Goal: Information Seeking & Learning: Find specific fact

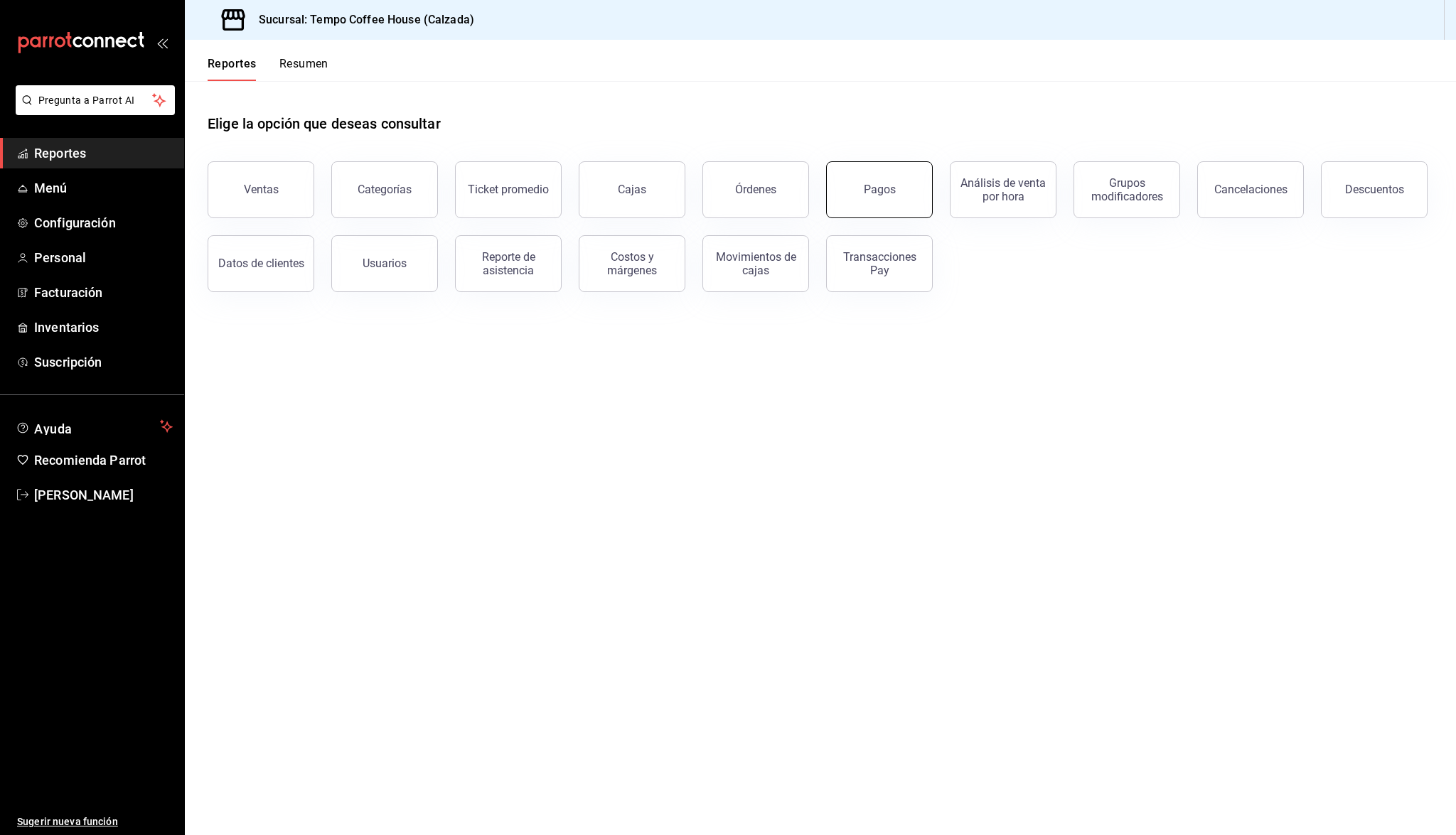
click at [862, 185] on button "Pagos" at bounding box center [879, 190] width 107 height 57
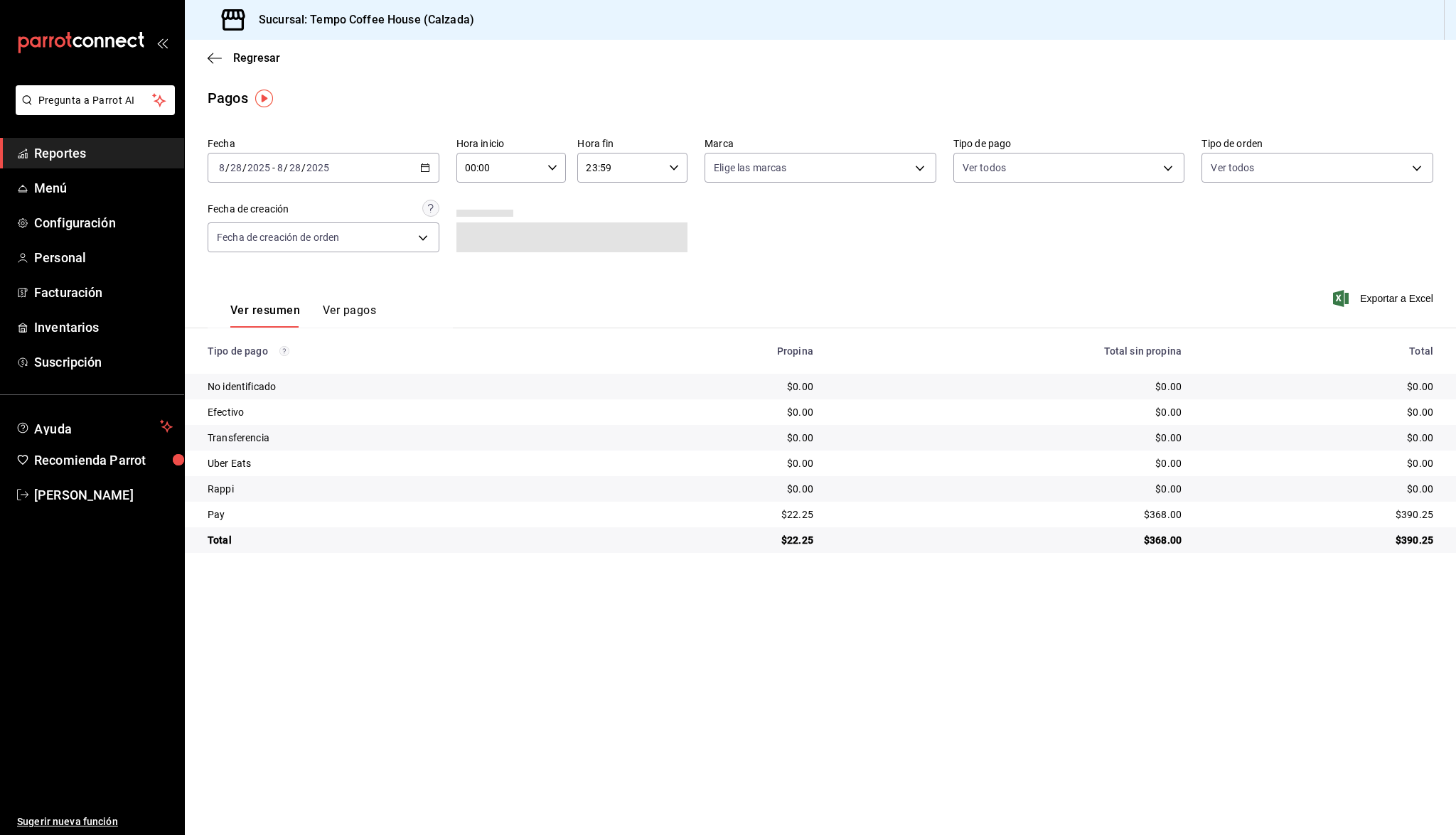
click at [367, 172] on div "[DATE] [DATE] - [DATE] [DATE]" at bounding box center [324, 167] width 232 height 29
click at [288, 232] on li "Ayer" at bounding box center [275, 242] width 133 height 32
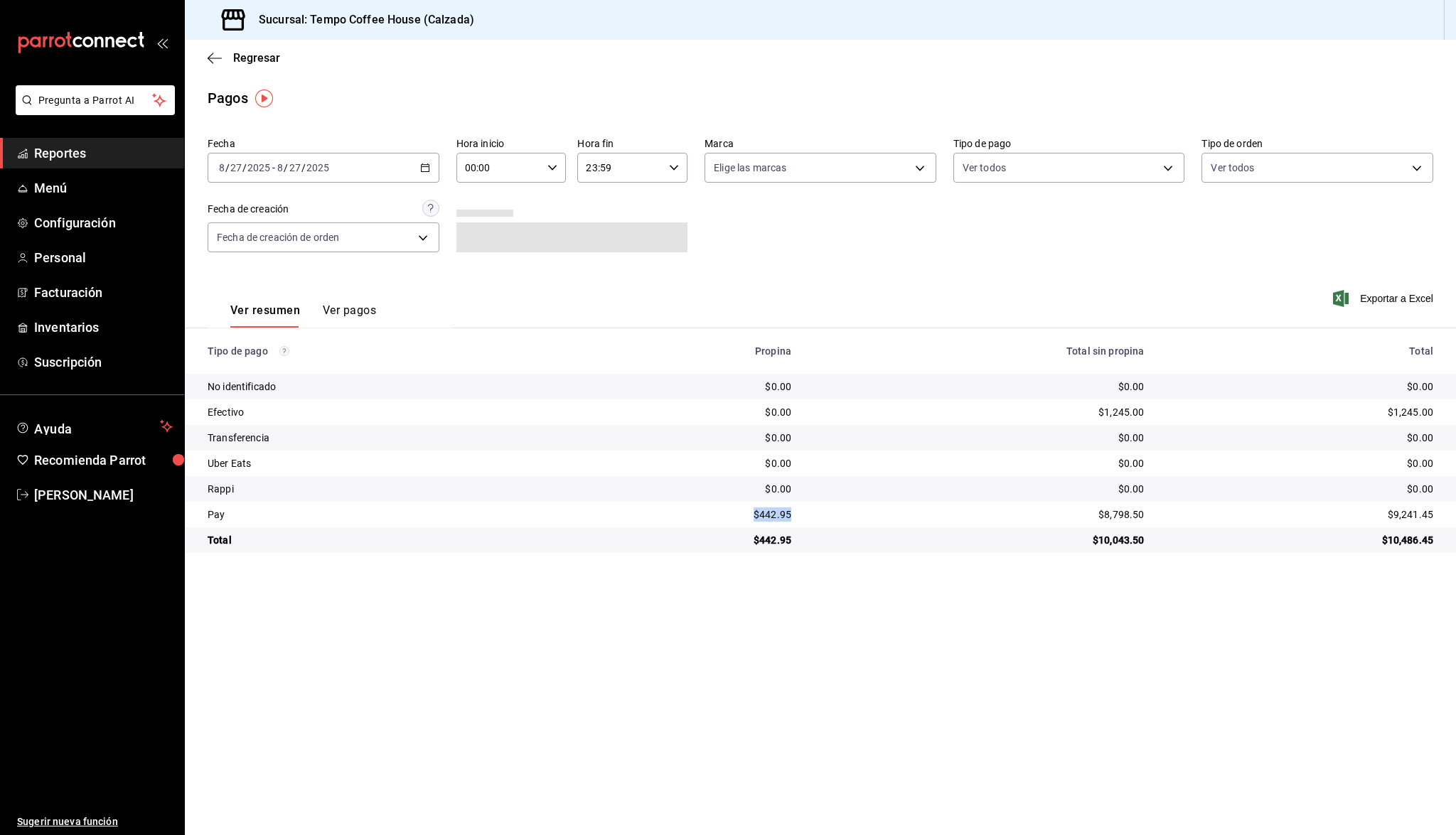
drag, startPoint x: 799, startPoint y: 512, endPoint x: 752, endPoint y: 517, distance: 47.3
click at [751, 517] on td "$442.95" at bounding box center [696, 514] width 212 height 26
copy div "$442.95"
drag, startPoint x: 1148, startPoint y: 513, endPoint x: 1073, endPoint y: 508, distance: 75.2
click at [1073, 508] on td "$8,798.50" at bounding box center [978, 514] width 352 height 26
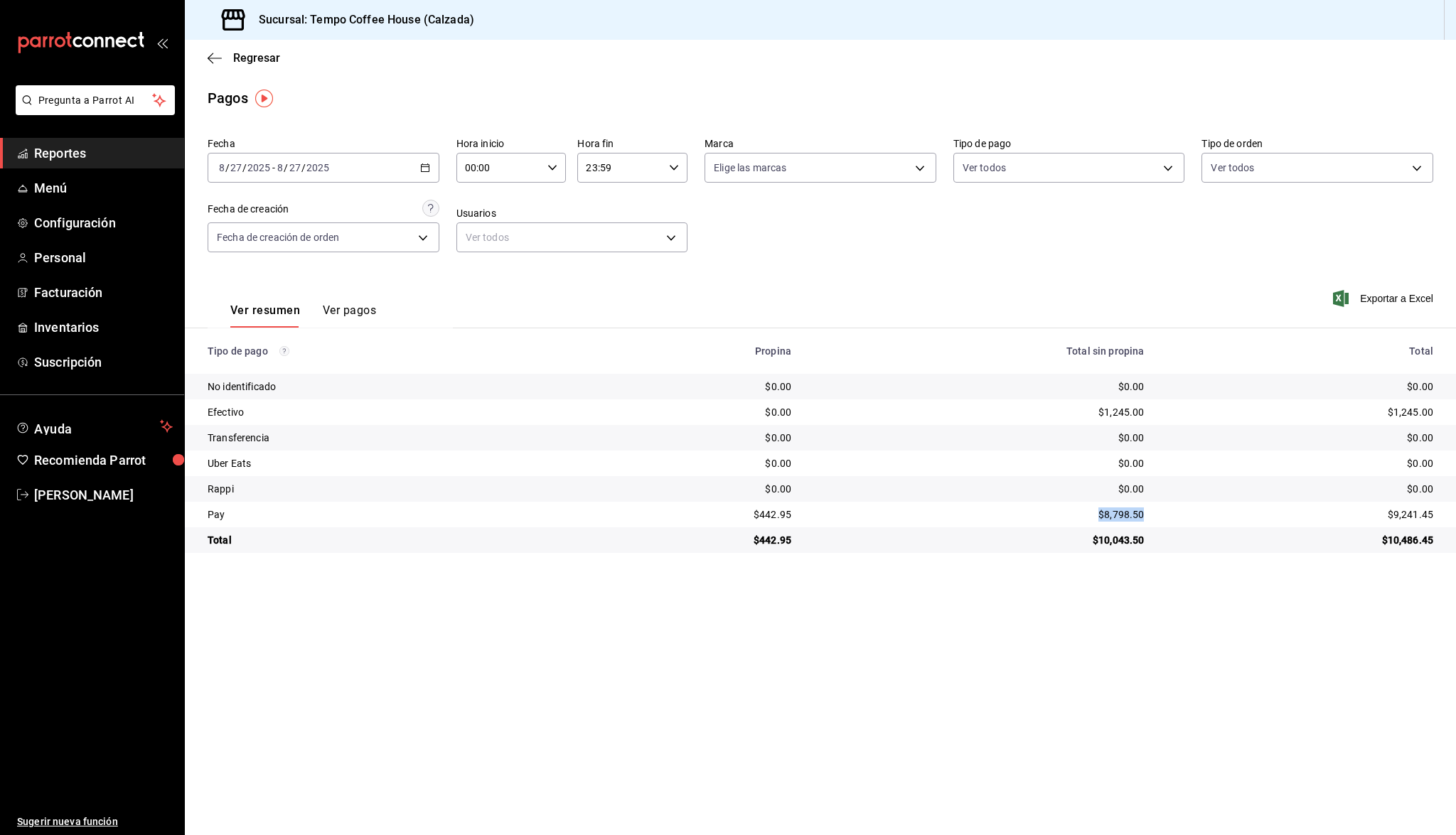
copy div "$8,798.50"
drag, startPoint x: 1140, startPoint y: 408, endPoint x: 1094, endPoint y: 405, distance: 46.1
click at [1093, 405] on td "$1,245.00" at bounding box center [978, 412] width 352 height 26
copy div "$1,245.00"
click at [135, 143] on link "Reportes" at bounding box center [92, 153] width 184 height 30
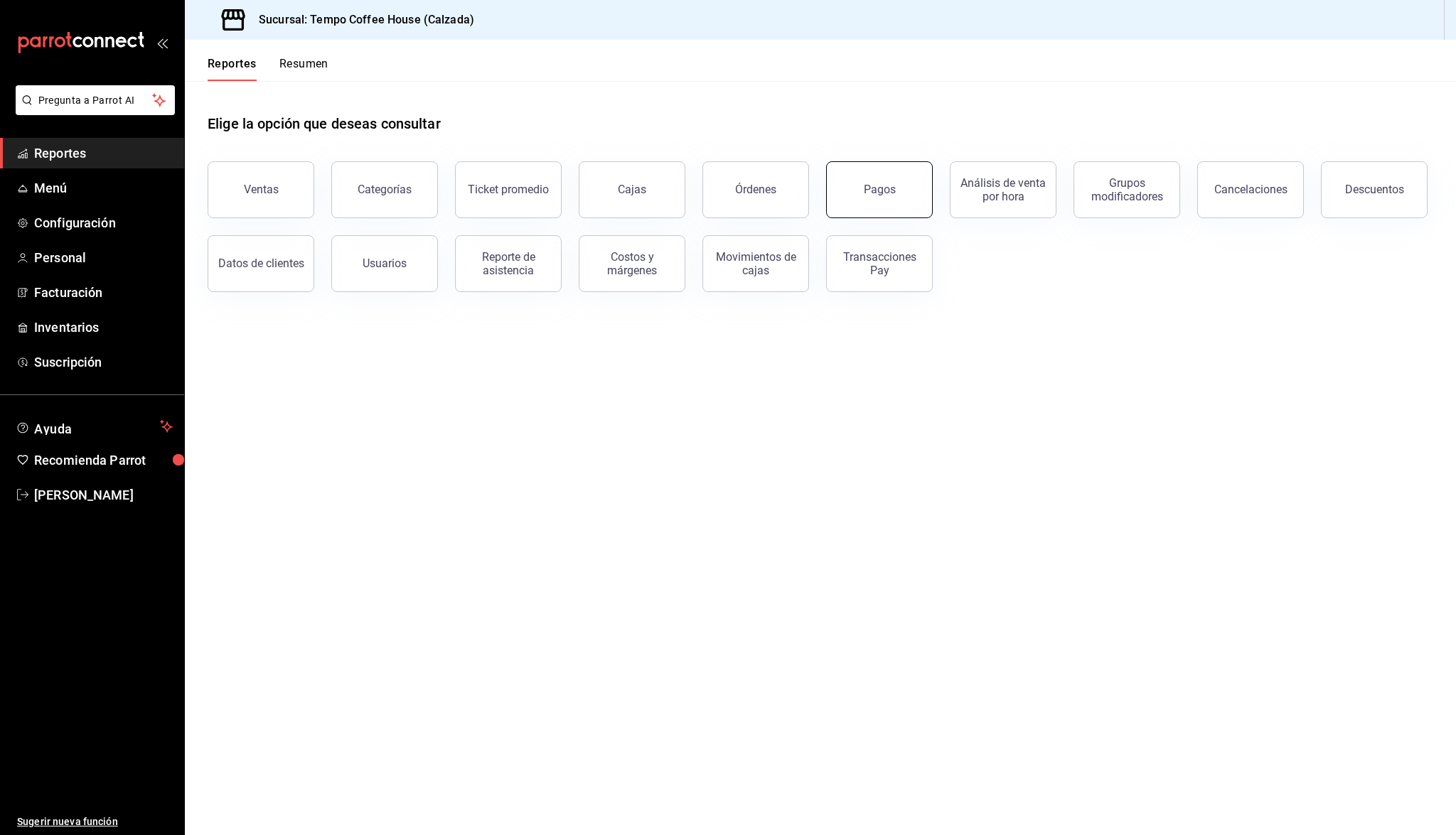
click at [894, 194] on button "Pagos" at bounding box center [879, 190] width 107 height 57
